Goal: Find specific page/section: Find specific page/section

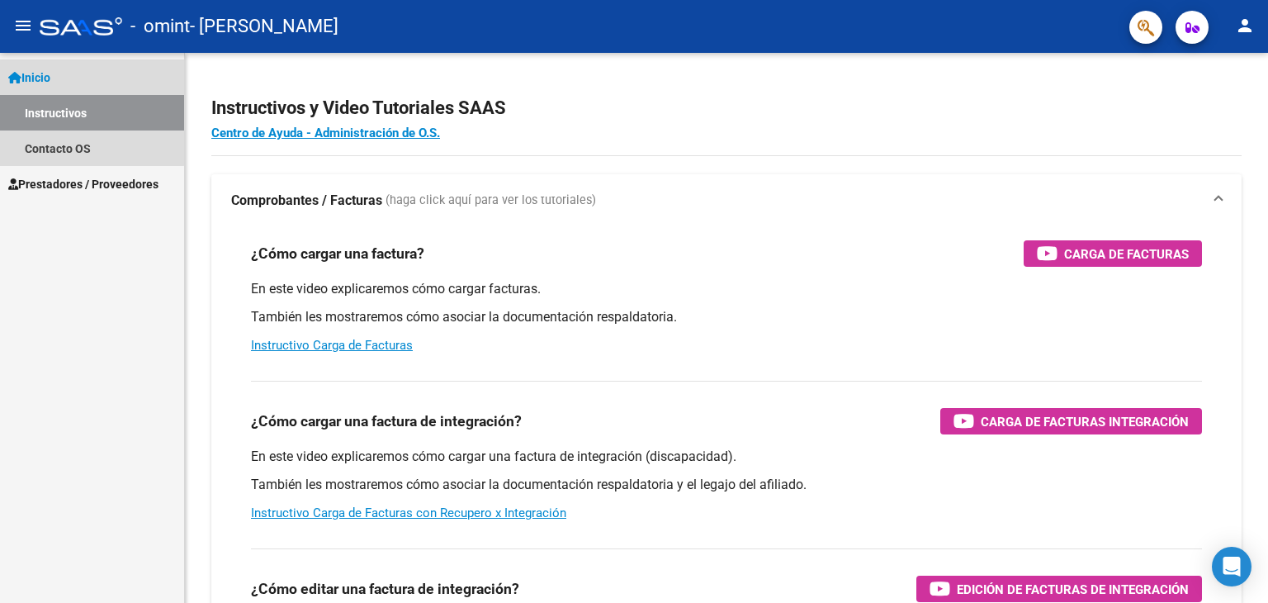
click at [45, 67] on link "Inicio" at bounding box center [92, 77] width 184 height 36
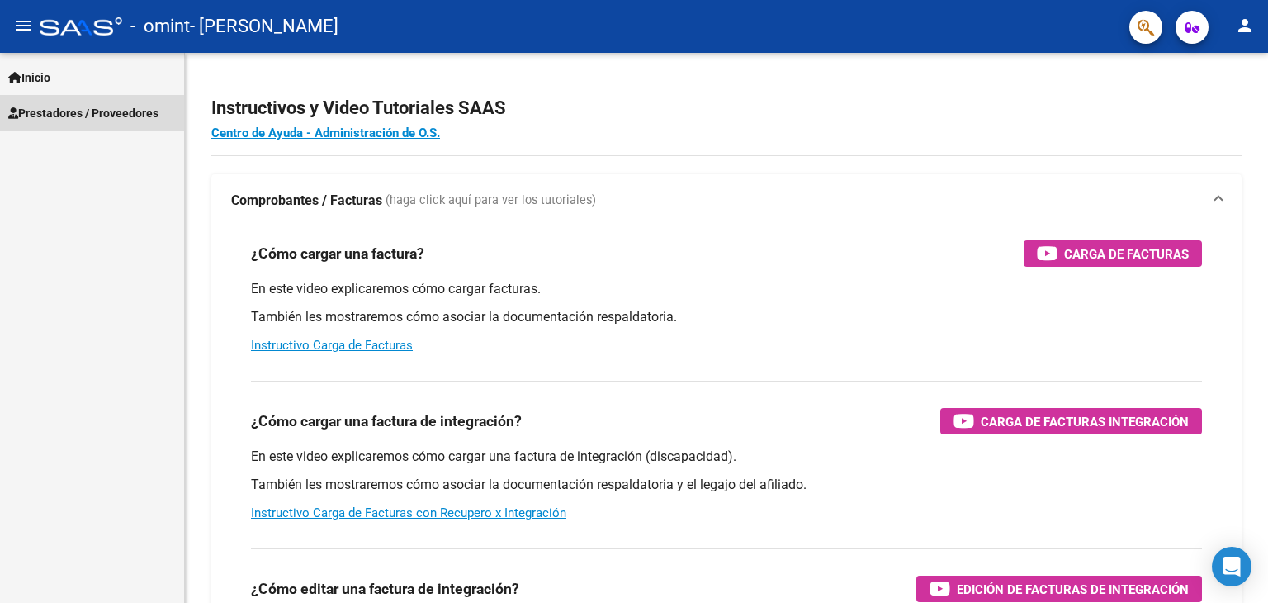
click at [101, 110] on span "Prestadores / Proveedores" at bounding box center [83, 113] width 150 height 18
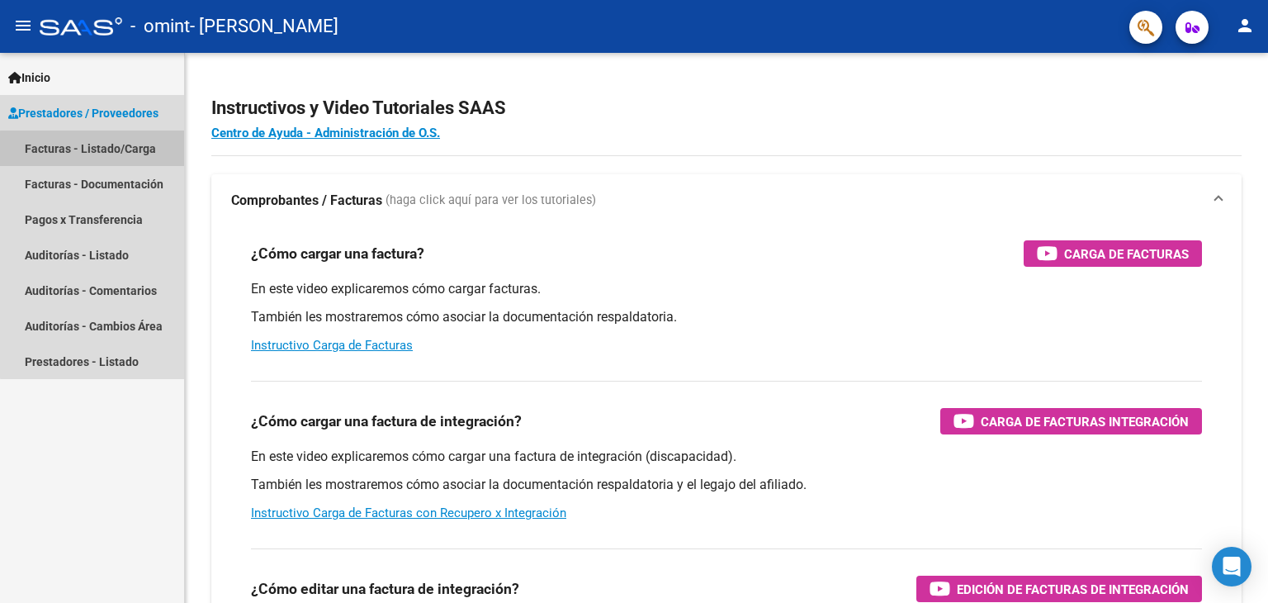
click at [116, 150] on link "Facturas - Listado/Carga" at bounding box center [92, 148] width 184 height 36
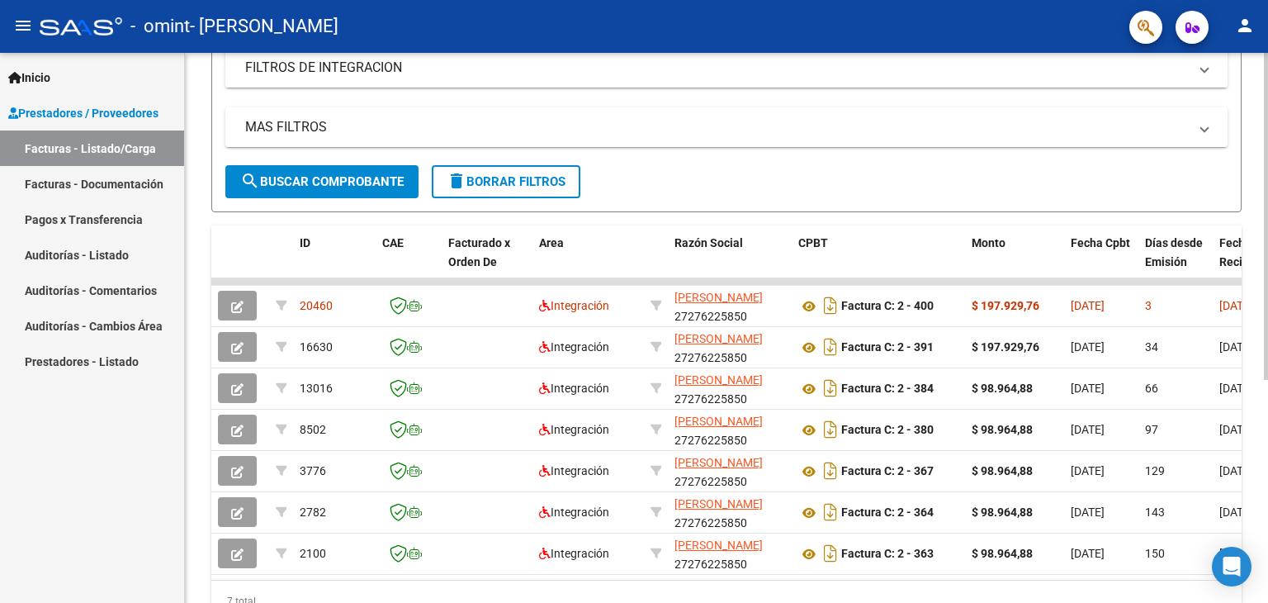
scroll to position [294, 0]
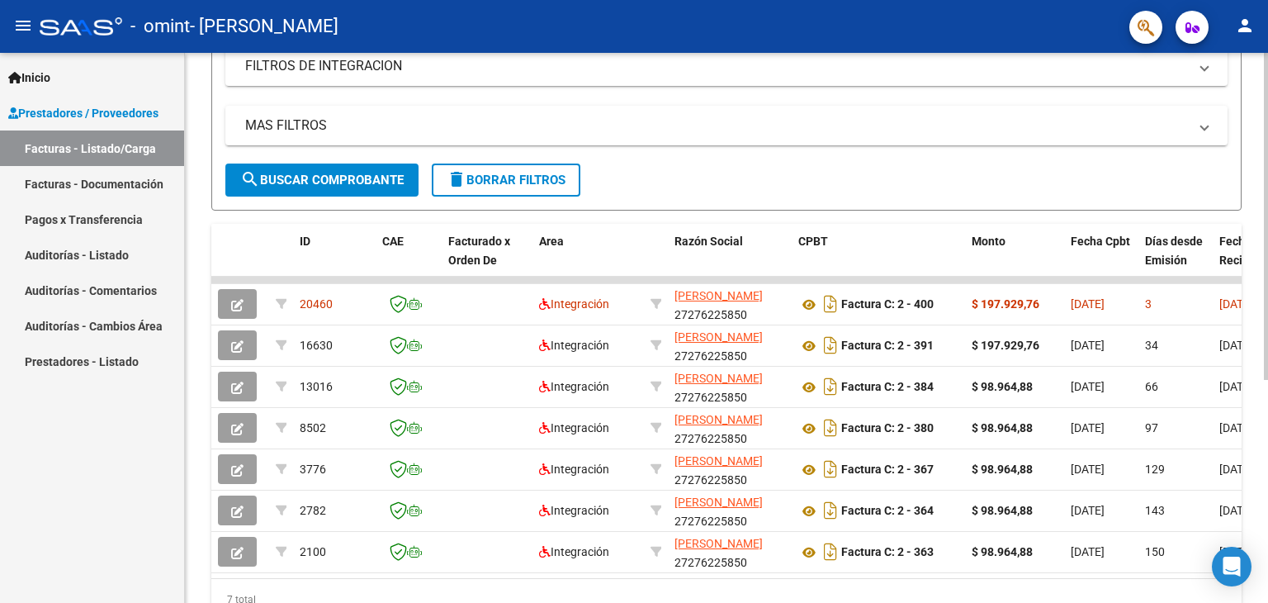
click at [637, 572] on datatable-selection "20460 Integración [PERSON_NAME] 27276225850 Factura C: 2 - 400 $ 197.929,76 [DA…" at bounding box center [726, 568] width 1030 height 15
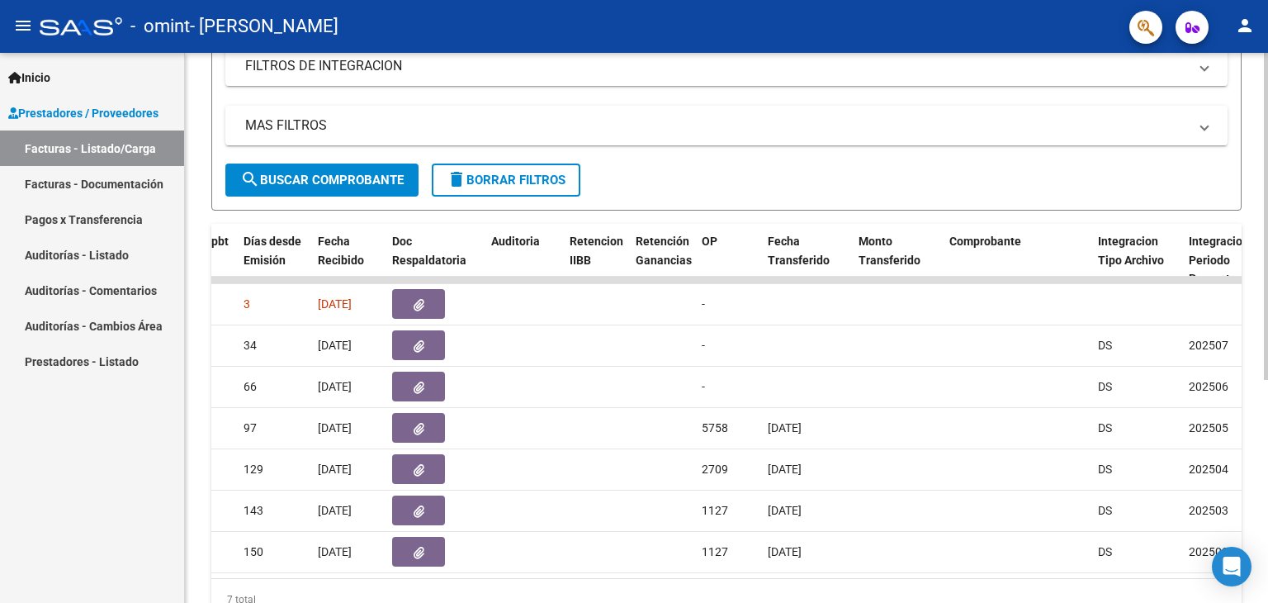
scroll to position [0, 1803]
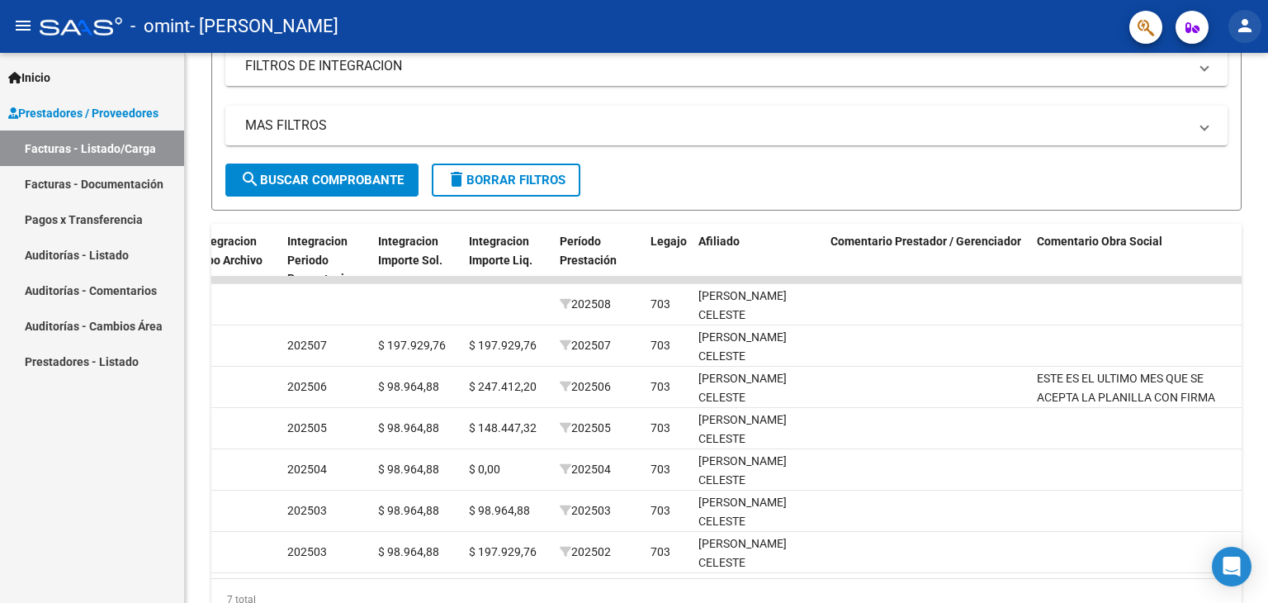
click at [1243, 39] on button "person" at bounding box center [1245, 26] width 33 height 33
click at [1200, 110] on button "exit_to_app Salir" at bounding box center [1211, 109] width 101 height 40
